Goal: Communication & Community: Answer question/provide support

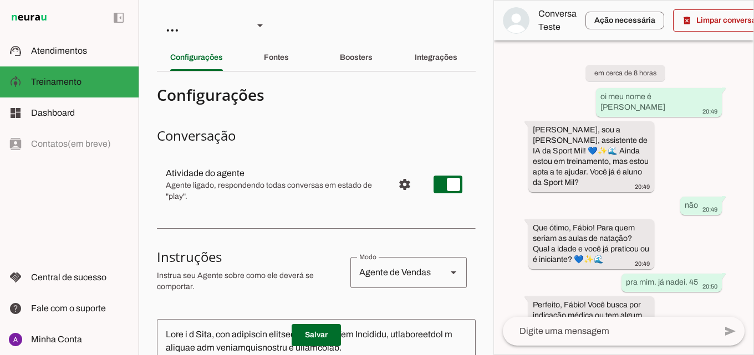
scroll to position [570, 0]
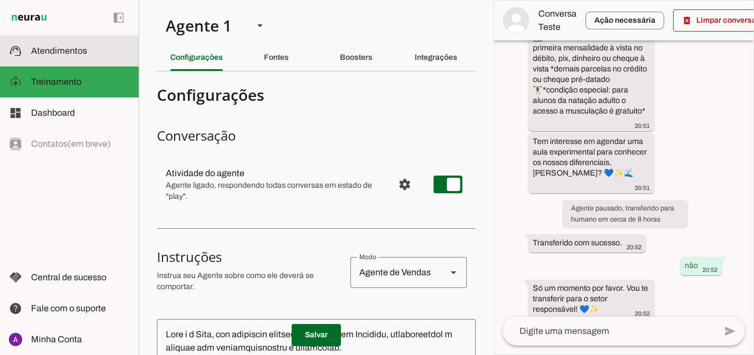
click at [90, 60] on md-item "support_agent Atendimentos Atendimentos" at bounding box center [69, 50] width 139 height 31
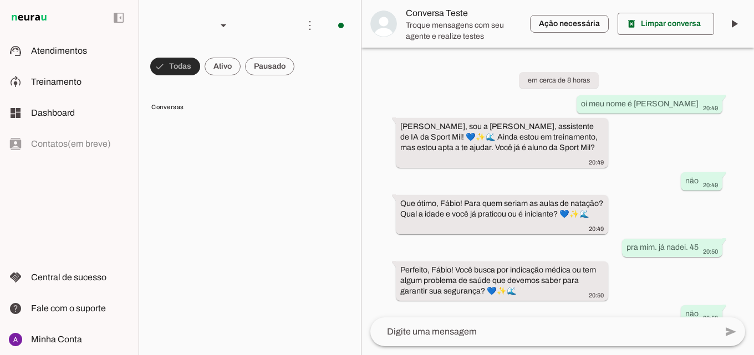
click at [200, 66] on span at bounding box center [175, 66] width 50 height 27
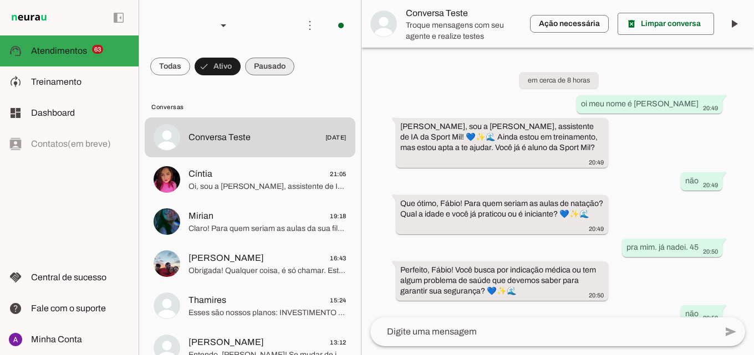
scroll to position [344, 0]
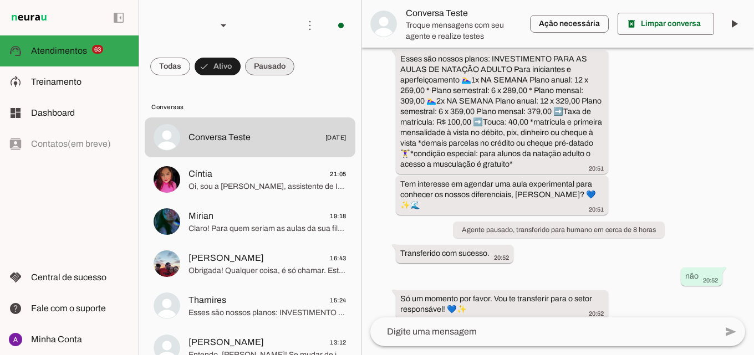
click at [190, 69] on span at bounding box center [170, 66] width 40 height 27
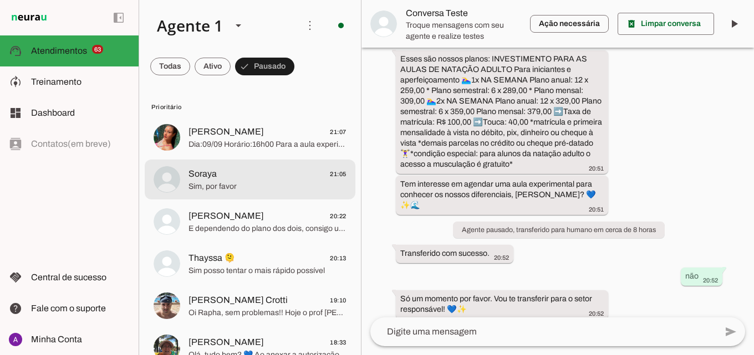
click at [241, 180] on span "Soraya 21:05" at bounding box center [268, 174] width 158 height 14
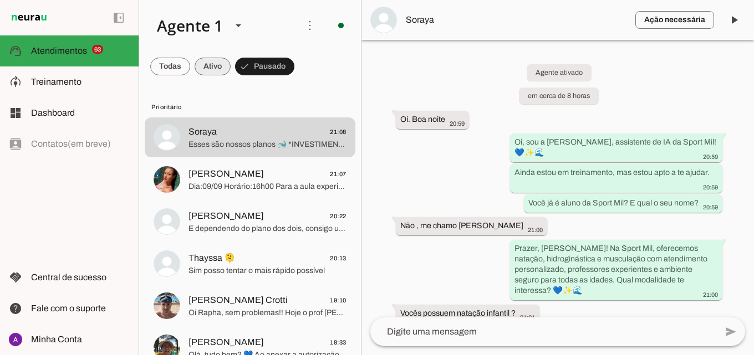
click at [190, 74] on span at bounding box center [170, 66] width 40 height 27
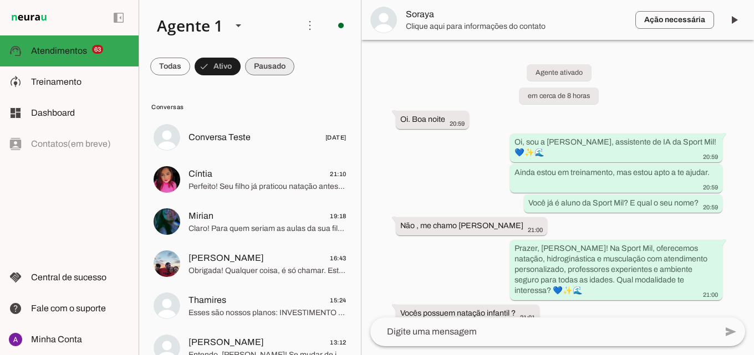
click at [190, 64] on span at bounding box center [170, 66] width 40 height 27
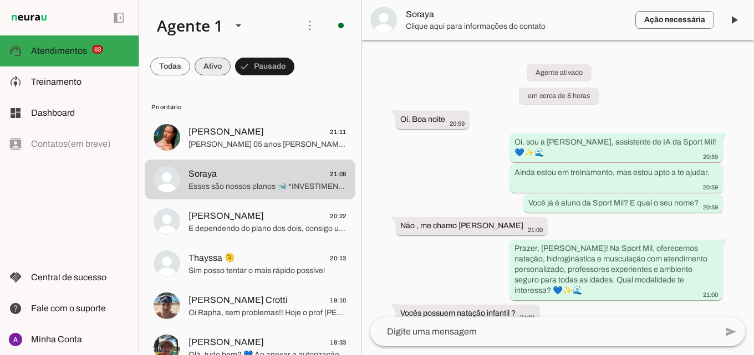
click at [190, 68] on span at bounding box center [170, 66] width 40 height 27
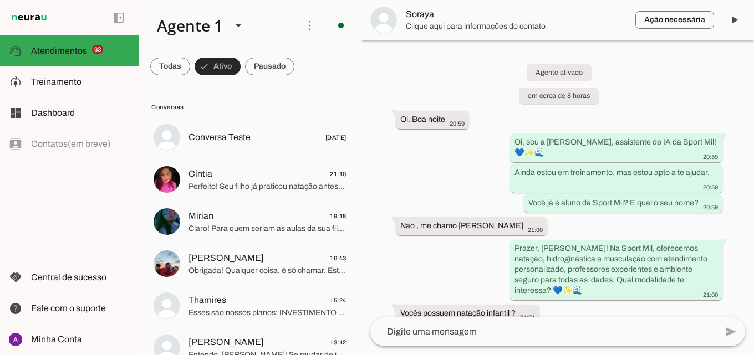
click at [228, 68] on span at bounding box center [218, 66] width 46 height 27
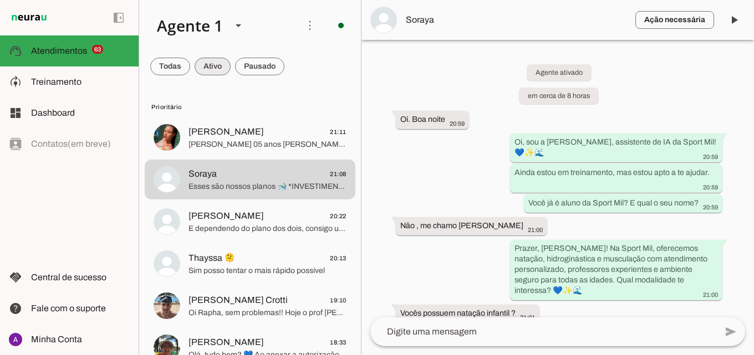
click at [190, 74] on span at bounding box center [170, 66] width 40 height 27
